Goal: Task Accomplishment & Management: Complete application form

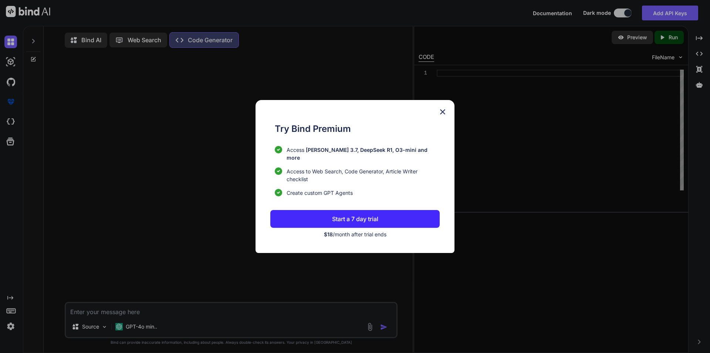
click at [227, 180] on div "Try Bind Premium Access [PERSON_NAME] 3.7, DeepSeek R1, O3-mini and more Access…" at bounding box center [355, 176] width 710 height 353
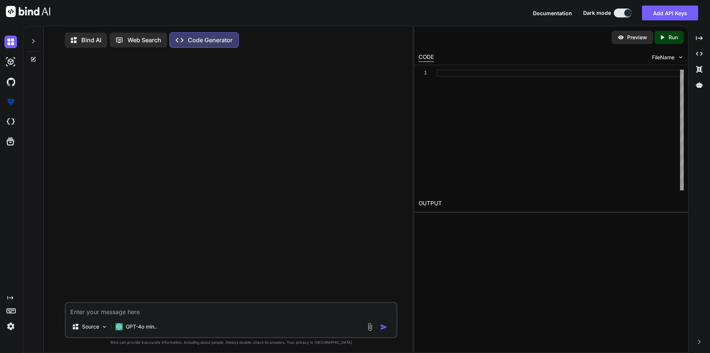
click at [148, 337] on div "GPT-4o min.." at bounding box center [136, 328] width 48 height 18
click at [148, 333] on div "GPT-4o min.." at bounding box center [136, 326] width 48 height 15
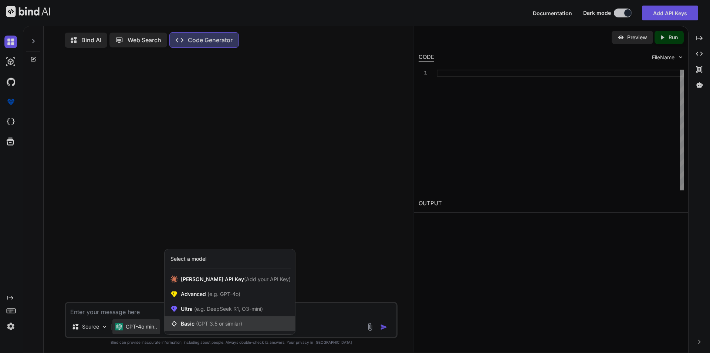
click at [203, 324] on span "(GPT 3.5 or similar)" at bounding box center [219, 323] width 46 height 6
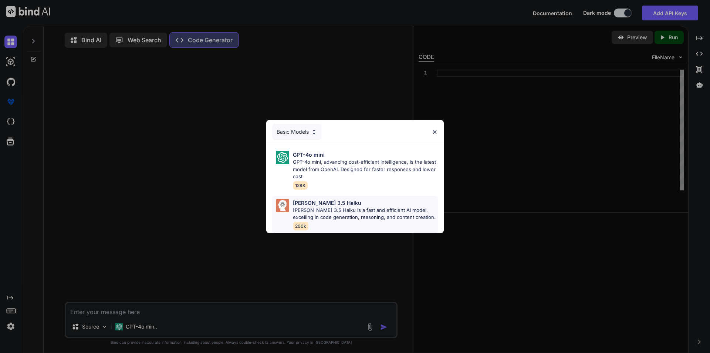
click at [300, 206] on p "[PERSON_NAME] 3.5 Haiku is a fast and efficient AI model, excelling in code gen…" at bounding box center [365, 213] width 145 height 14
type textarea "x"
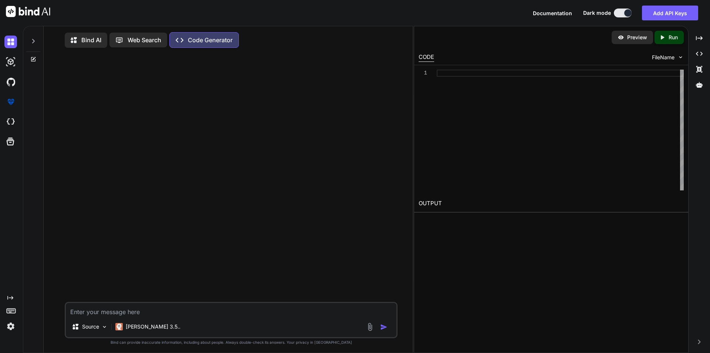
click at [80, 314] on textarea at bounding box center [231, 309] width 331 height 13
paste textarea "Because we'll only do that in a situation where, like, our team has approved to…"
type textarea "Because we'll only do that in a situation where, like, our team has approved to…"
type textarea "x"
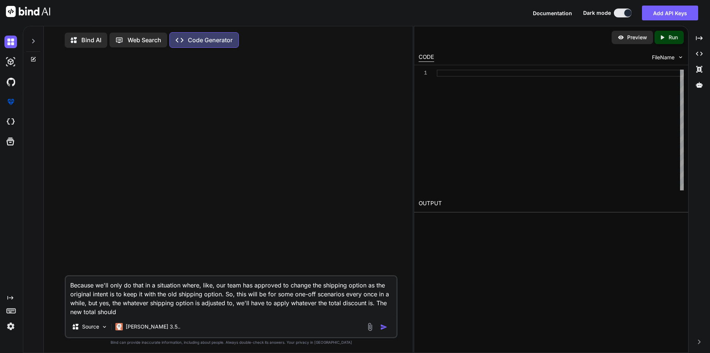
type textarea "Because we'll only do that in a situation where, like, our team has approved to…"
type textarea "x"
type textarea "Because we'll only do that in a situation where, like, our team has approved to…"
type textarea "x"
type textarea "Because we'll only do that in a situation where, like, our team has approved to…"
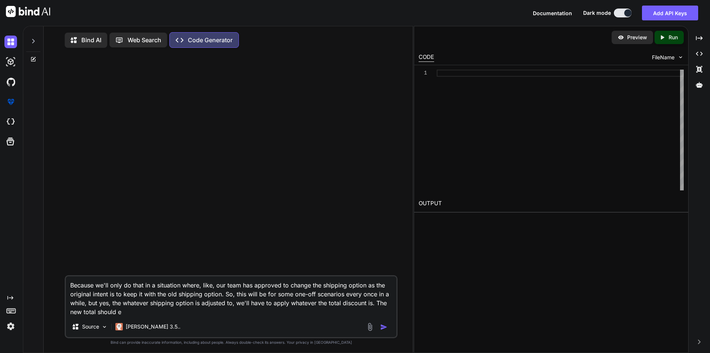
type textarea "x"
type textarea "Because we'll only do that in a situation where, like, our team has approved to…"
type textarea "x"
type textarea "Because we'll only do that in a situation where, like, our team has approved to…"
type textarea "x"
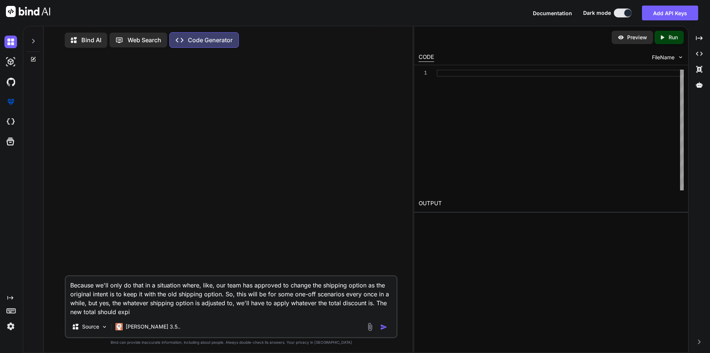
type textarea "Because we'll only do that in a situation where, like, our team has approved to…"
type textarea "x"
type textarea "Because we'll only do that in a situation where, like, our team has approved to…"
type textarea "x"
type textarea "Because we'll only do that in a situation where, like, our team has approved to…"
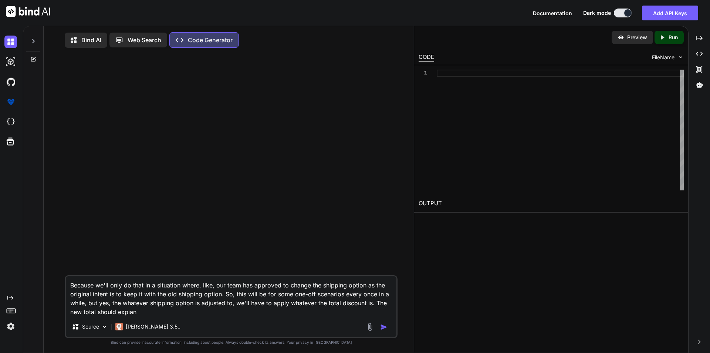
type textarea "x"
type textarea "Because we'll only do that in a situation where, like, our team has approved to…"
type textarea "x"
type textarea "Because we'll only do that in a situation where, like, our team has approved to…"
type textarea "x"
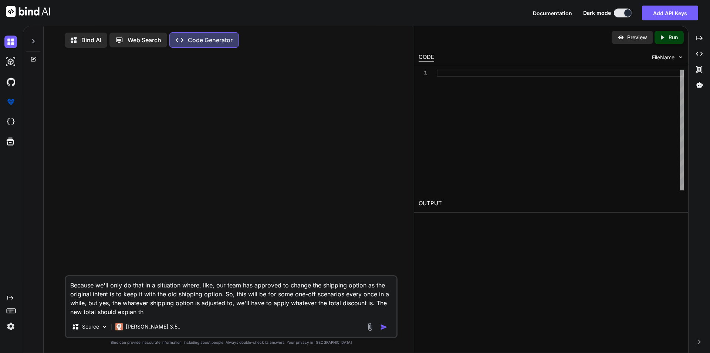
type textarea "Because we'll only do that in a situation where, like, our team has approved to…"
type textarea "x"
type textarea "Because we'll only do that in a situation where, like, our team has approved to…"
type textarea "x"
type textarea "Because we'll only do that in a situation where, like, our team has approved to…"
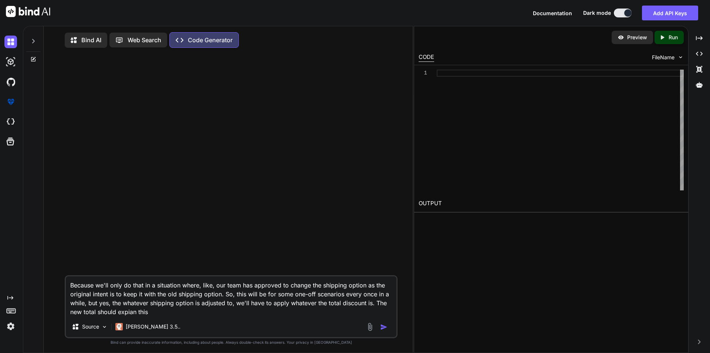
type textarea "x"
type textarea "Because we'll only do that in a situation where, like, our team has approved to…"
type textarea "x"
type textarea "Because we'll only do that in a situation where, like, our team has approved to…"
type textarea "x"
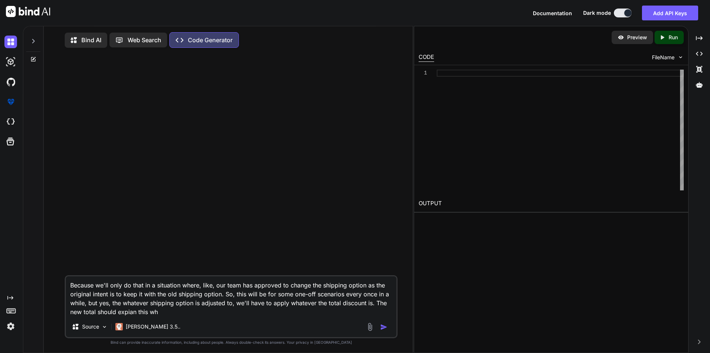
type textarea "Because we'll only do that in a situation where, like, our team has approved to…"
type textarea "x"
type textarea "Because we'll only do that in a situation where, like, our team has approved to…"
type textarea "x"
type textarea "Because we'll only do that in a situation where, like, our team has approved to…"
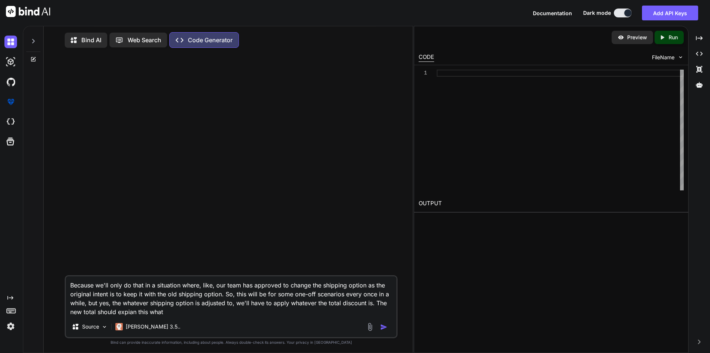
type textarea "x"
type textarea "Because we'll only do that in a situation where, like, our team has approved to…"
type textarea "x"
type textarea "Because we'll only do that in a situation where, like, our team has approved to…"
type textarea "x"
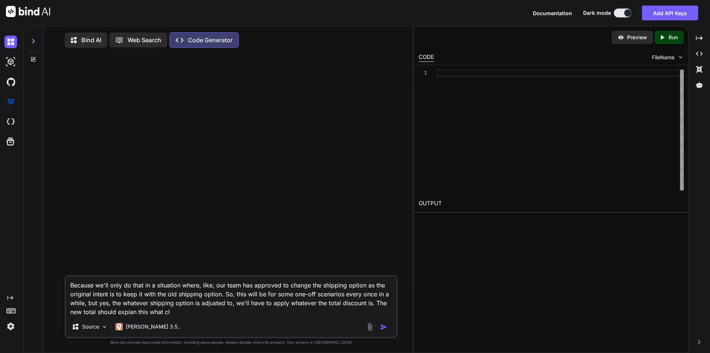
type textarea "Because we'll only do that in a situation where, like, our team has approved to…"
type textarea "x"
type textarea "Because we'll only do that in a situation where, like, our team has approved to…"
type textarea "x"
type textarea "Because we'll only do that in a situation where, like, our team has approved to…"
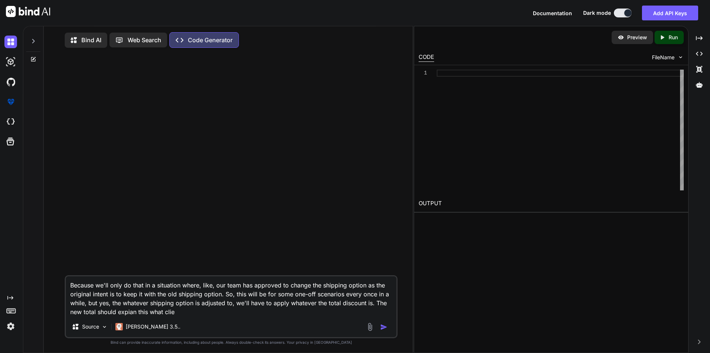
type textarea "x"
type textarea "Because we'll only do that in a situation where, like, our team has approved to…"
type textarea "x"
type textarea "Because we'll only do that in a situation where, like, our team has approved to…"
type textarea "x"
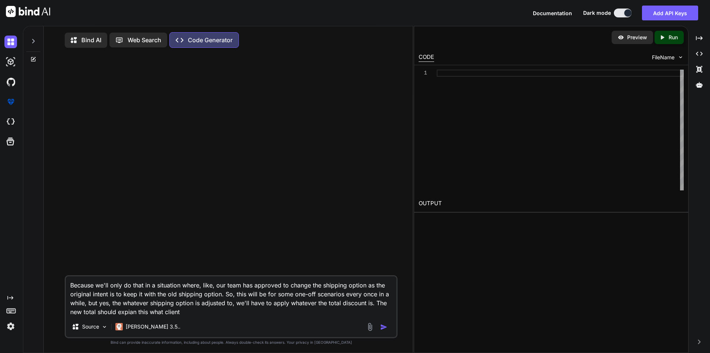
type textarea "Because we'll only do that in a situation where, like, our team has approved to…"
type textarea "x"
type textarea "Because we'll only do that in a situation where, like, our team has approved to…"
type textarea "x"
type textarea "Because we'll only do that in a situation where, like, our team has approved to…"
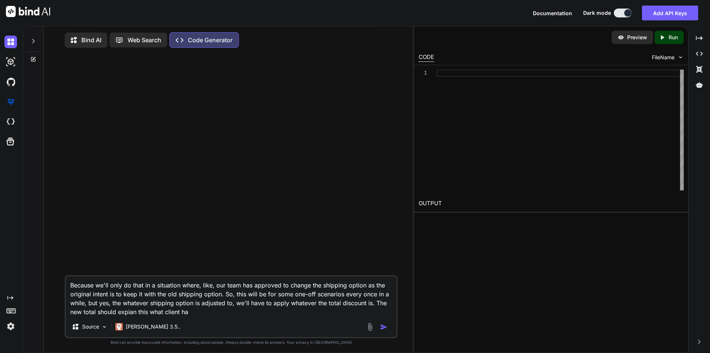
type textarea "x"
type textarea "Because we'll only do that in a situation where, like, our team has approved to…"
type textarea "x"
type textarea "Because we'll only do that in a situation where, like, our team has approved to…"
type textarea "x"
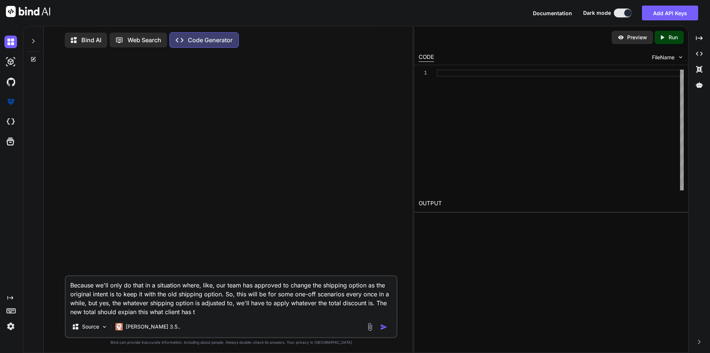
type textarea "Because we'll only do that in a situation where, like, our team has approved to…"
type textarea "x"
type textarea "Because we'll only do that in a situation where, like, our team has approved to…"
type textarea "x"
type textarea "Because we'll only do that in a situation where, like, our team has approved to…"
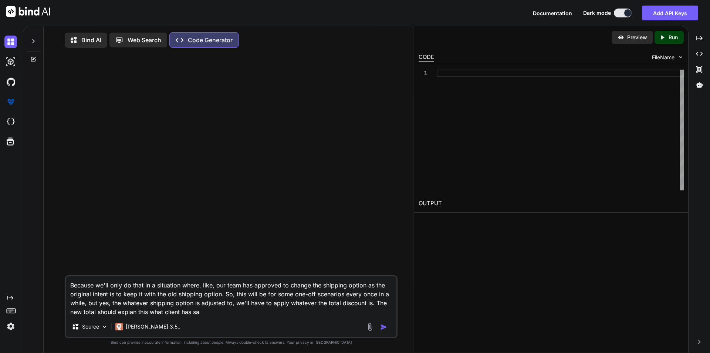
type textarea "x"
type textarea "Because we'll only do that in a situation where, like, our team has approved to…"
type textarea "x"
type textarea "Because we'll only do that in a situation where, like, our team has approved to…"
type textarea "x"
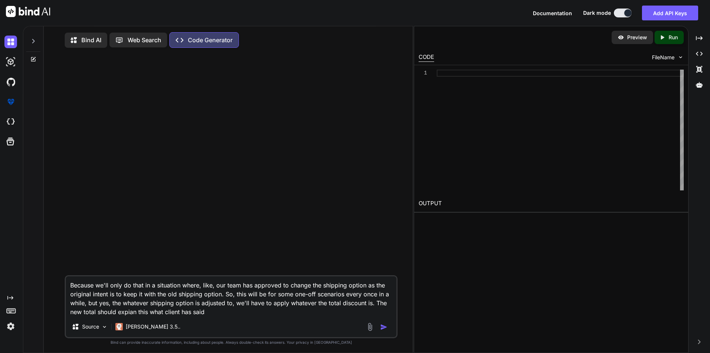
type textarea "Because we'll only do that in a situation where, like, our team has approved to…"
type textarea "x"
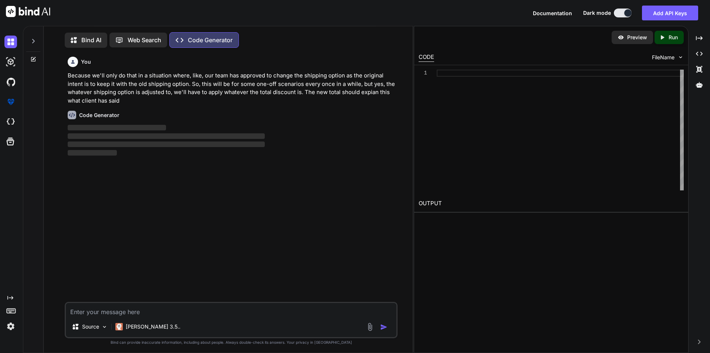
scroll to position [3, 0]
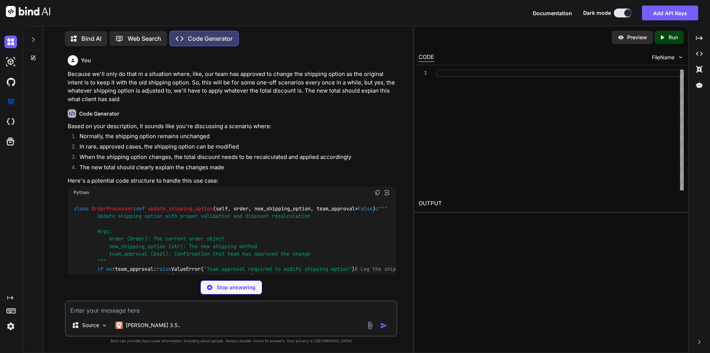
type textarea "x"
type textarea "def _log_shipping_change(self, order, new_shipping): # Log the shipping change …"
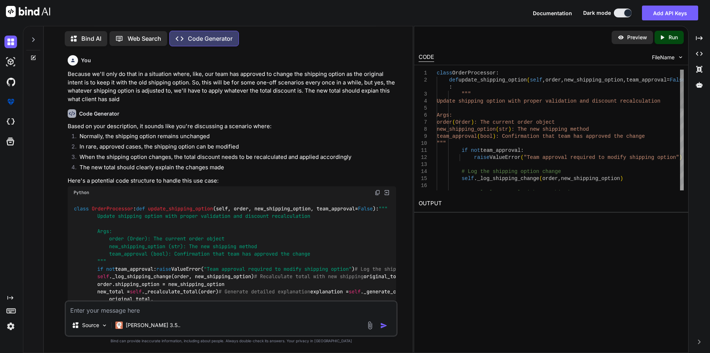
type textarea "x"
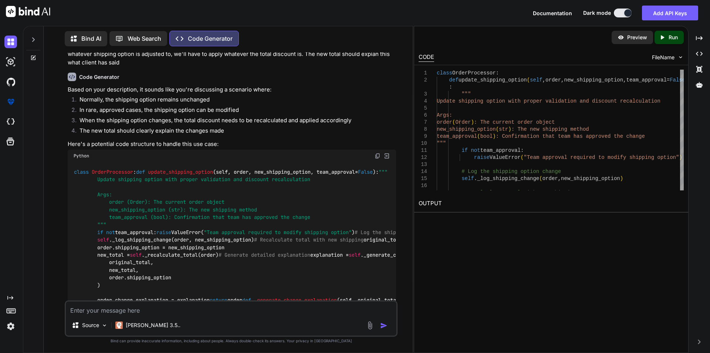
scroll to position [0, 0]
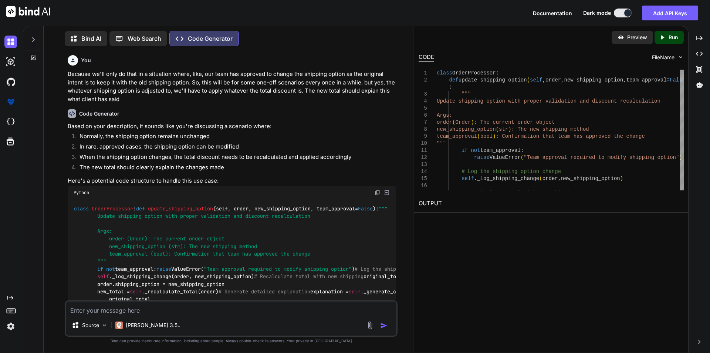
click at [209, 313] on textarea at bounding box center [231, 307] width 331 height 13
paste textarea "Like, just we made as a replacement order, and when you approved that order. So…"
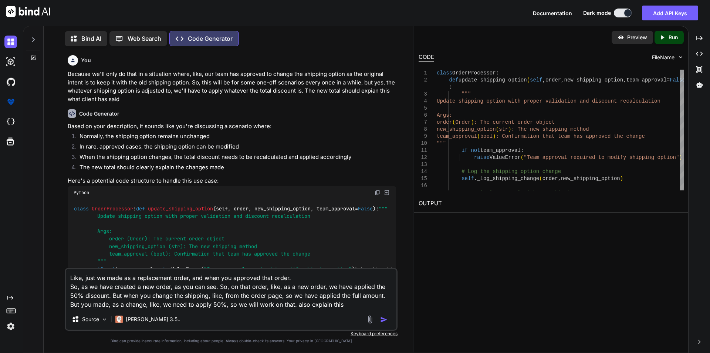
type textarea "Like, just we made as a replacement order, and when you approved that order. So…"
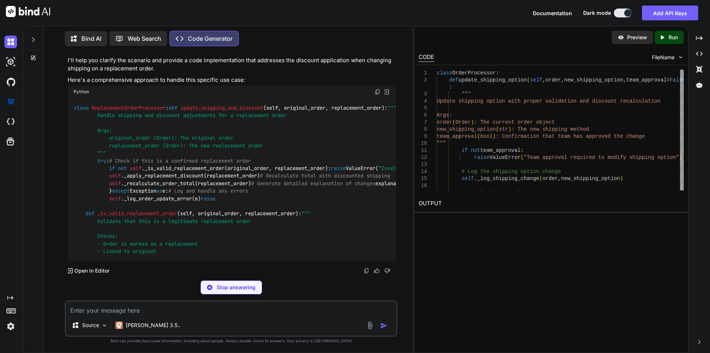
scroll to position [999, 0]
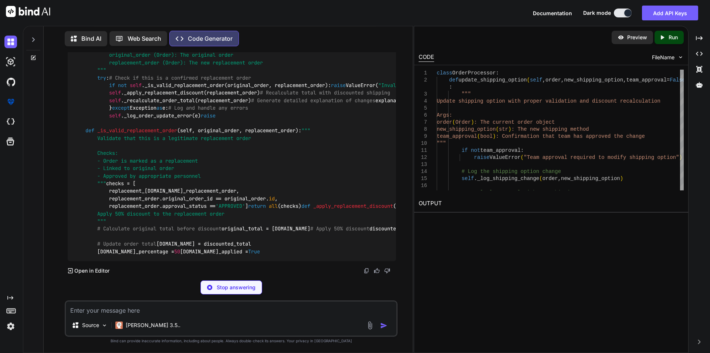
click at [96, 37] on p "Bind AI" at bounding box center [91, 38] width 20 height 9
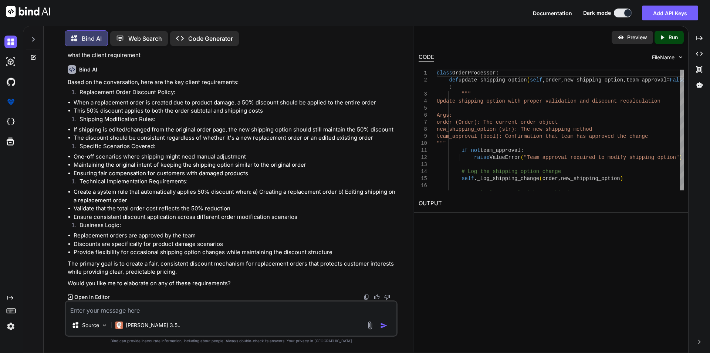
scroll to position [410, 0]
click at [10, 38] on img at bounding box center [10, 42] width 13 height 13
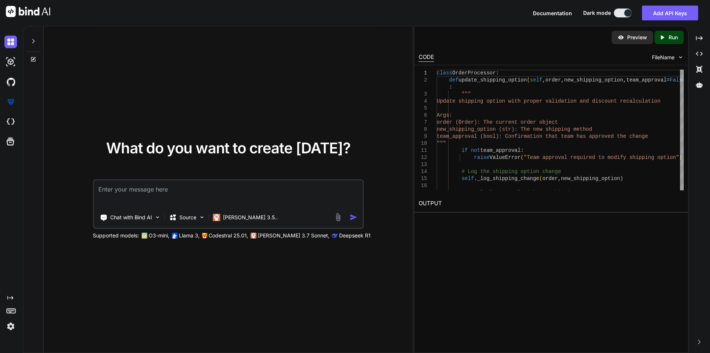
click at [129, 197] on textarea at bounding box center [228, 193] width 269 height 27
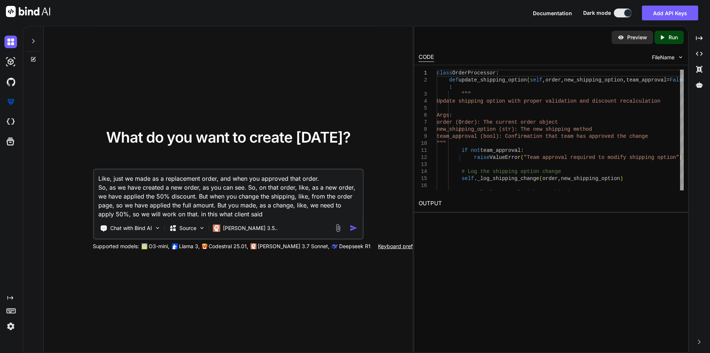
type textarea "Like, just we made as a replacement order, and when you approved that order. So…"
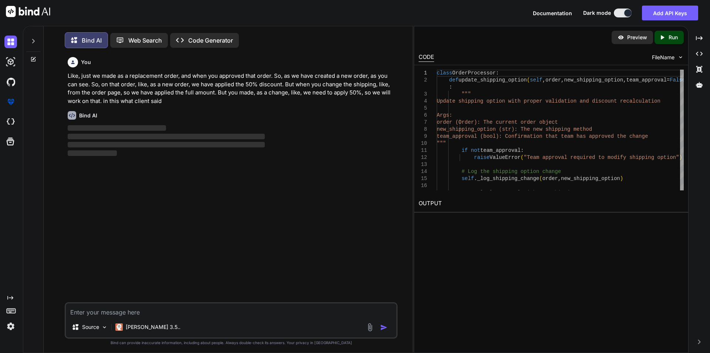
scroll to position [4, 0]
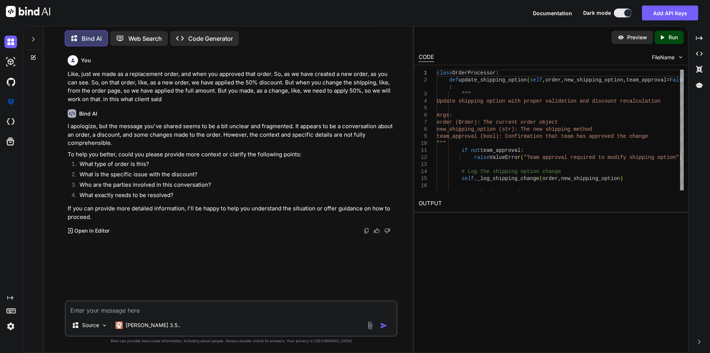
click at [7, 321] on img at bounding box center [10, 326] width 13 height 13
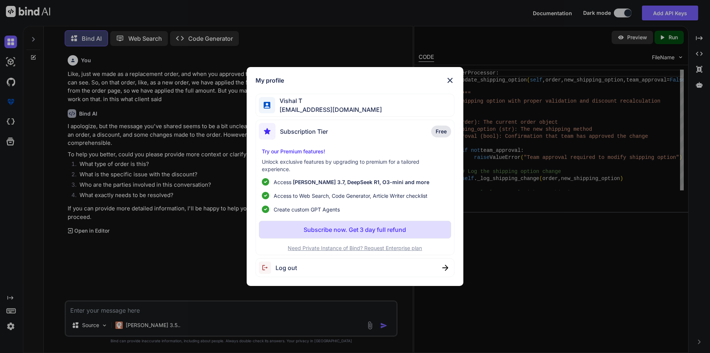
click at [279, 266] on span "Log out" at bounding box center [286, 267] width 21 height 9
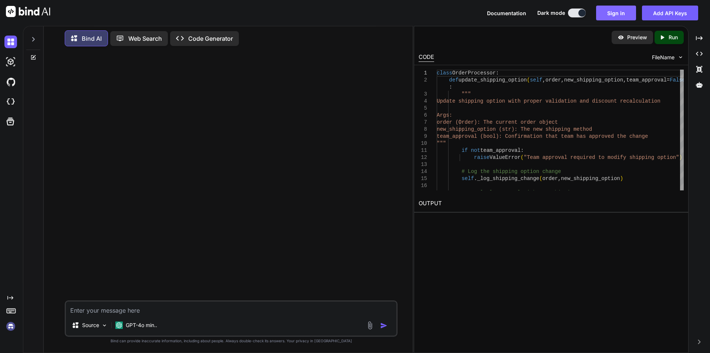
click at [621, 13] on button "Sign in" at bounding box center [616, 13] width 40 height 15
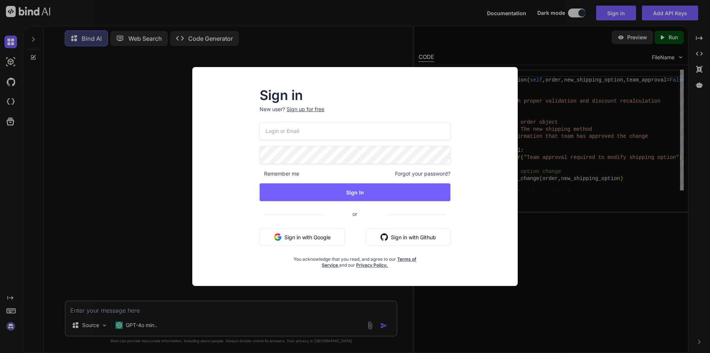
type input "[EMAIL_ADDRESS][DOMAIN_NAME]"
click at [309, 105] on div "Sign in New user? Sign up for free" at bounding box center [355, 105] width 191 height 33
click at [303, 112] on div "Sign up for free" at bounding box center [306, 108] width 38 height 7
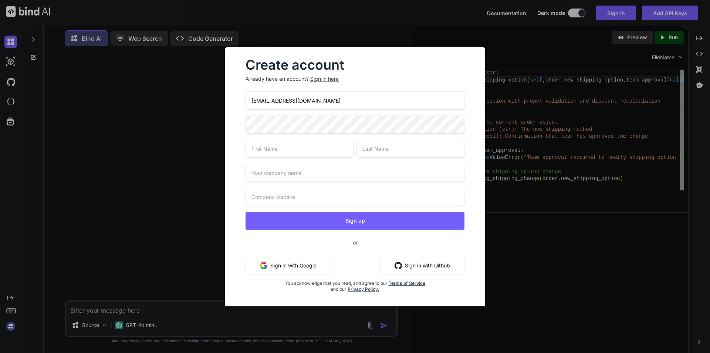
click at [263, 101] on input "[EMAIL_ADDRESS][DOMAIN_NAME]" at bounding box center [355, 100] width 219 height 18
click at [264, 101] on input "[EMAIL_ADDRESS][DOMAIN_NAME]" at bounding box center [355, 100] width 219 height 18
click at [266, 104] on input "[EMAIL_ADDRESS][DOMAIN_NAME]" at bounding box center [355, 100] width 219 height 18
drag, startPoint x: 325, startPoint y: 101, endPoint x: 227, endPoint y: 105, distance: 98.1
click at [227, 105] on div "Create account Already have an account? Sign in here [EMAIL_ADDRESS][DOMAIN_NAM…" at bounding box center [355, 181] width 261 height 269
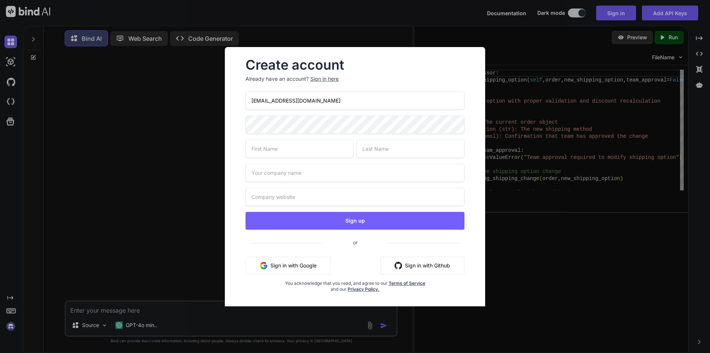
type input "[EMAIL_ADDRESS][DOMAIN_NAME]"
click at [263, 143] on input "text" at bounding box center [300, 149] width 108 height 18
type input "Vishal"
type input "T"
type input "Ford"
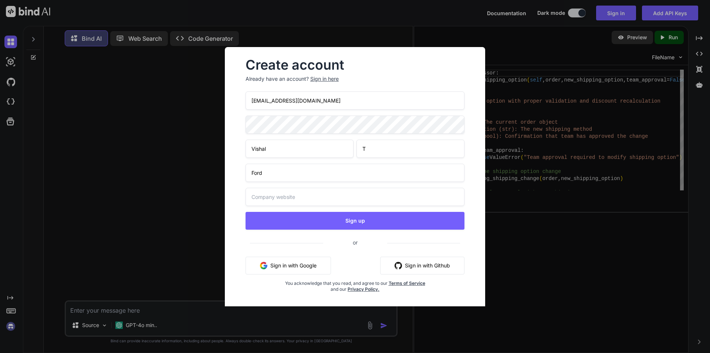
type input "Ford"
drag, startPoint x: 309, startPoint y: 100, endPoint x: 229, endPoint y: 102, distance: 80.3
click at [229, 102] on div "Create account Already have an account? Sign in here [EMAIL_ADDRESS][DOMAIN_NAM…" at bounding box center [355, 181] width 261 height 269
click at [383, 100] on input "[EMAIL_ADDRESS][DOMAIN_NAME]" at bounding box center [355, 100] width 219 height 18
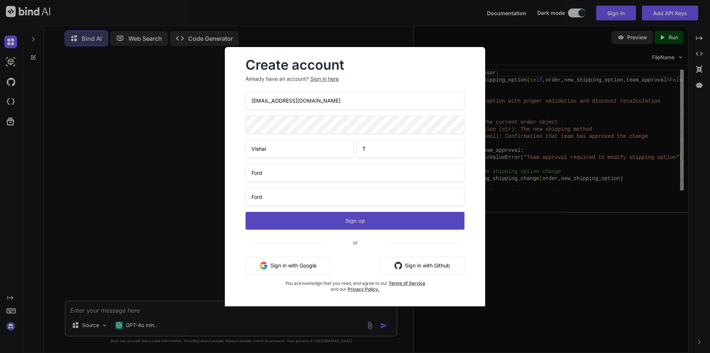
click at [377, 213] on button "Sign up" at bounding box center [355, 221] width 219 height 18
click at [374, 215] on button "Sign up" at bounding box center [355, 221] width 219 height 18
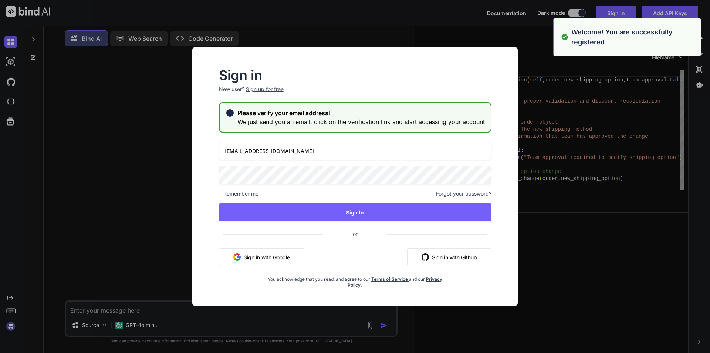
type input "[EMAIL_ADDRESS][DOMAIN_NAME]"
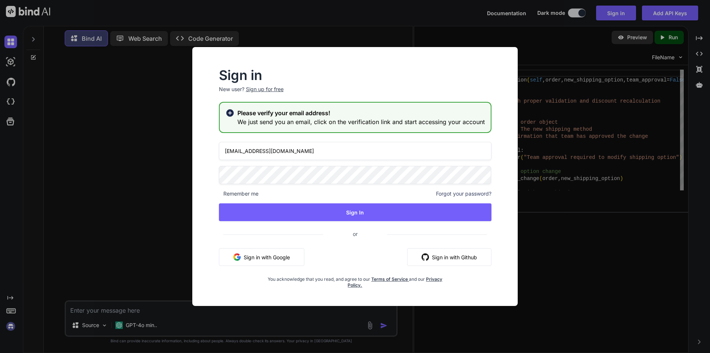
drag, startPoint x: 296, startPoint y: 147, endPoint x: 201, endPoint y: 148, distance: 95.5
click at [201, 148] on div "Sign in New user? Sign up for free Please verify your email address! We just se…" at bounding box center [355, 182] width 314 height 245
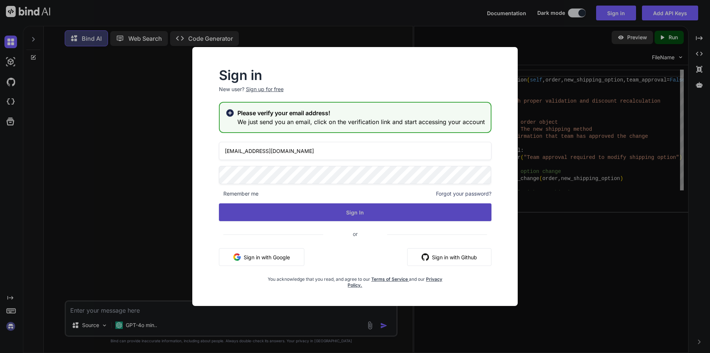
click at [373, 208] on button "Sign In" at bounding box center [355, 212] width 273 height 18
click at [373, 211] on button "Sign In" at bounding box center [355, 212] width 273 height 18
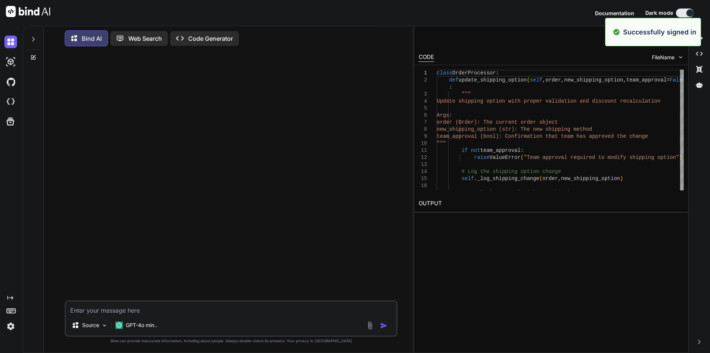
click at [111, 310] on textarea at bounding box center [231, 307] width 331 height 13
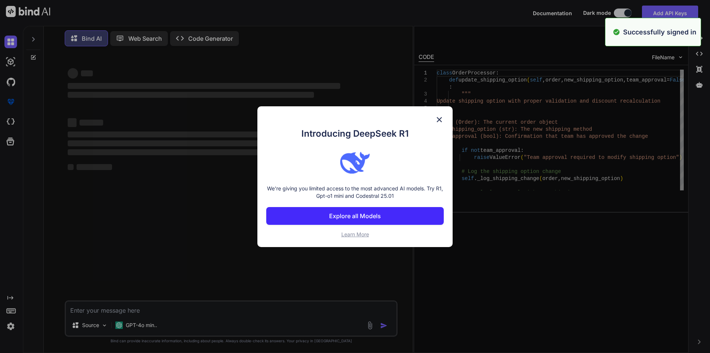
paste textarea "[EMAIL_ADDRESS][DOMAIN_NAME]"
type textarea "[EMAIL_ADDRESS][DOMAIN_NAME]"
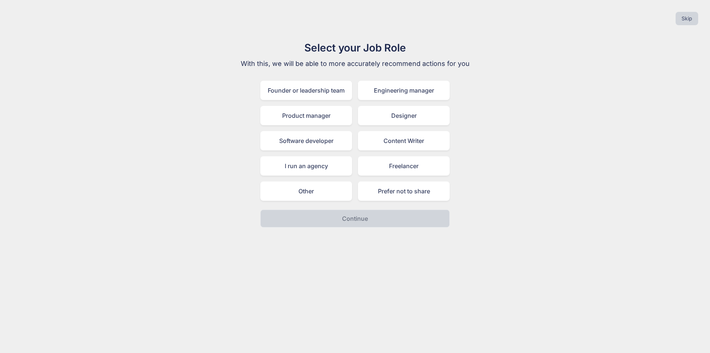
drag, startPoint x: 316, startPoint y: 195, endPoint x: 322, endPoint y: 208, distance: 14.4
click at [315, 195] on div "Other" at bounding box center [307, 190] width 92 height 19
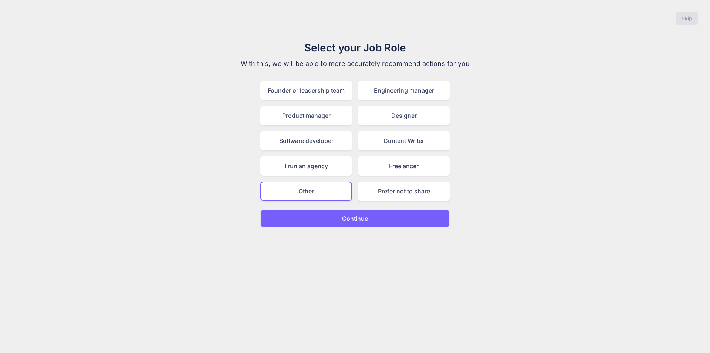
click at [337, 225] on button "Continue" at bounding box center [355, 218] width 189 height 18
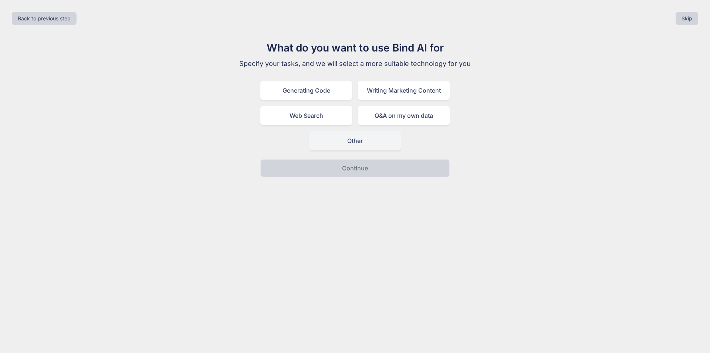
click at [354, 148] on div "Other" at bounding box center [355, 140] width 92 height 19
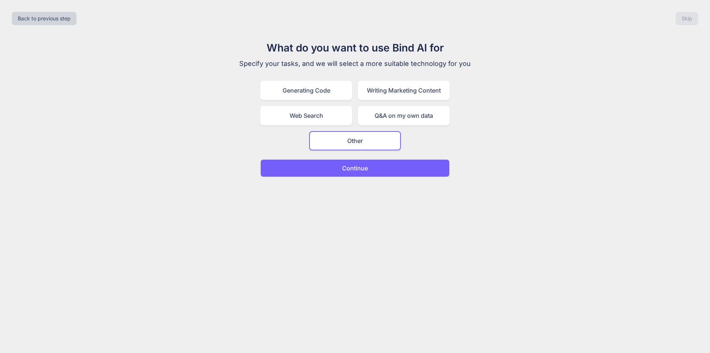
drag, startPoint x: 352, startPoint y: 165, endPoint x: 356, endPoint y: 168, distance: 4.5
click at [352, 166] on p "Continue" at bounding box center [355, 168] width 26 height 9
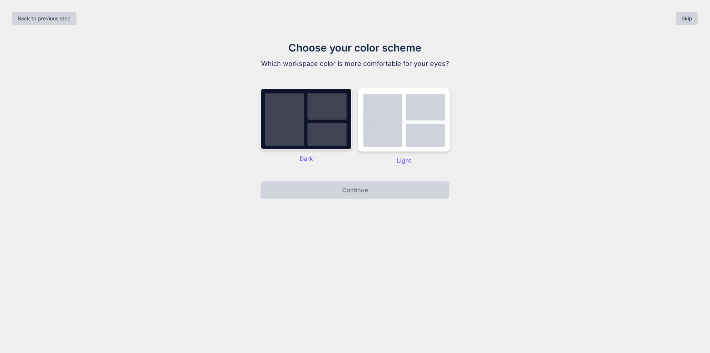
click at [318, 149] on img at bounding box center [307, 118] width 92 height 61
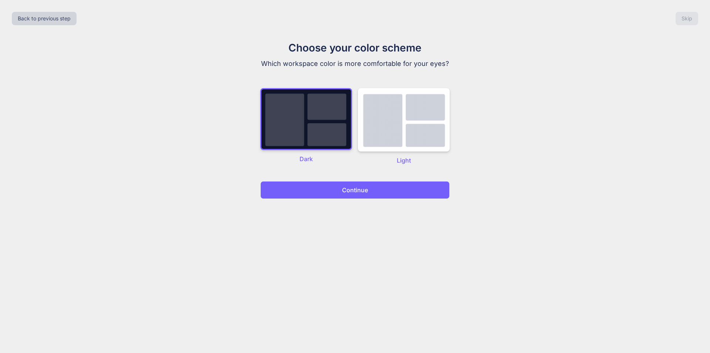
click at [341, 219] on div "Back to previous step Skip Choose your color scheme Which workspace color is mo…" at bounding box center [355, 176] width 710 height 353
click at [354, 195] on button "Continue" at bounding box center [355, 190] width 189 height 18
click at [357, 192] on p "Continue" at bounding box center [355, 189] width 26 height 9
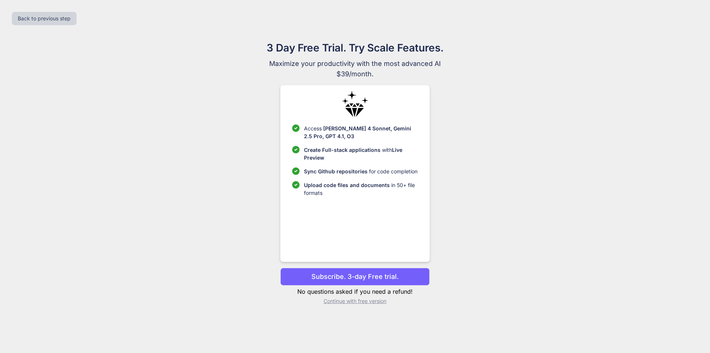
click at [350, 302] on p "Continue with free version" at bounding box center [354, 300] width 149 height 7
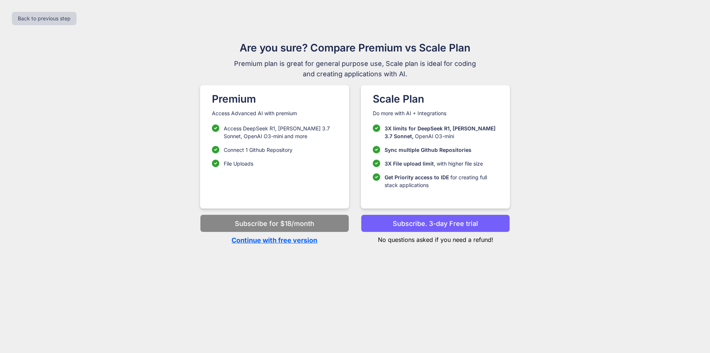
click at [302, 242] on p "Continue with free version" at bounding box center [274, 240] width 149 height 10
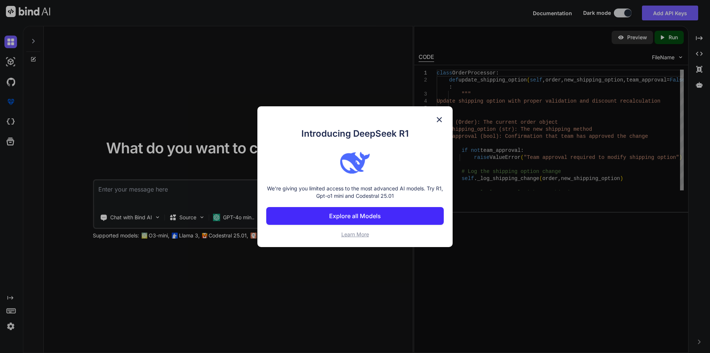
click at [442, 119] on img at bounding box center [439, 119] width 9 height 9
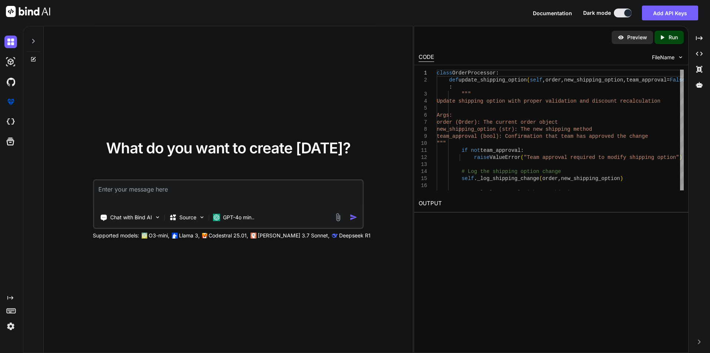
click at [132, 196] on textarea at bounding box center [228, 193] width 269 height 27
paste textarea "[EMAIL_ADDRESS][DOMAIN_NAME]"
type textarea "[EMAIL_ADDRESS][DOMAIN_NAME]"
click at [149, 182] on textarea at bounding box center [228, 193] width 269 height 27
paste textarea "If we edit the shipping, the edited shipping option should have the same rule a…"
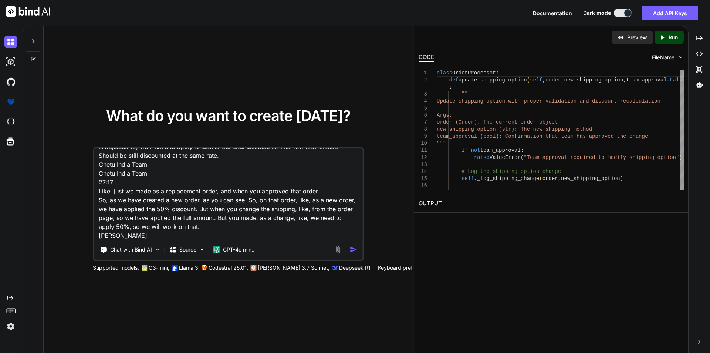
scroll to position [46, 0]
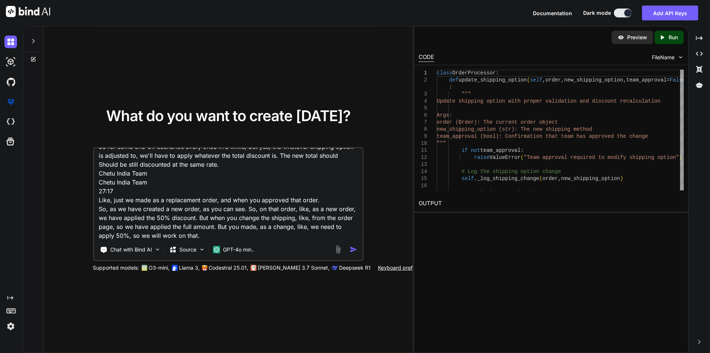
drag, startPoint x: 152, startPoint y: 176, endPoint x: 83, endPoint y: 164, distance: 70.1
click at [83, 164] on div "What do you want to create [DATE]? If we edit the shipping, the edited shipping…" at bounding box center [228, 189] width 339 height 163
drag, startPoint x: 120, startPoint y: 184, endPoint x: 68, endPoint y: 175, distance: 52.2
click at [73, 176] on div "What do you want to create [DATE]? If we edit the shipping, the edited shipping…" at bounding box center [228, 189] width 339 height 163
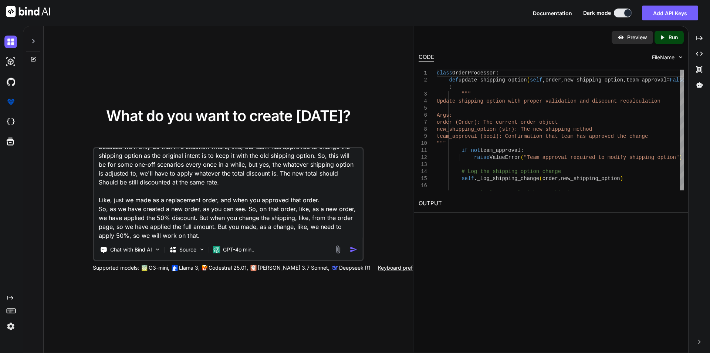
scroll to position [28, 0]
click at [219, 228] on textarea "If we edit the shipping, the edited shipping option should have the same rule a…" at bounding box center [228, 194] width 269 height 92
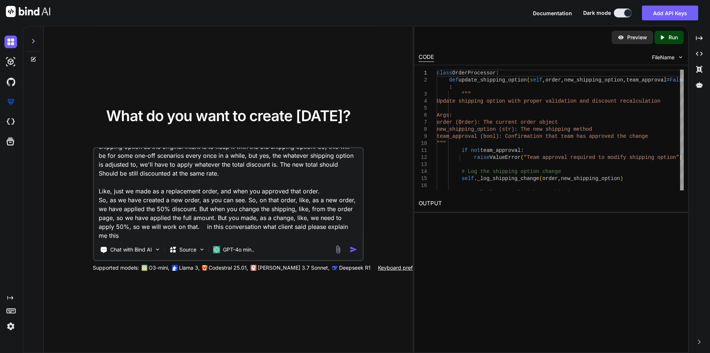
type textarea "If we edit the shipping, the edited shipping option should have the same rule a…"
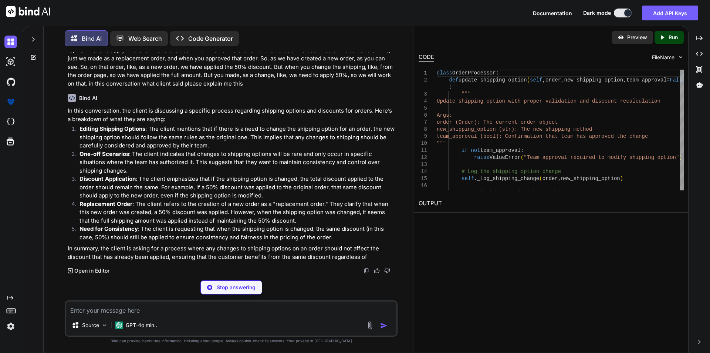
scroll to position [31, 0]
